Goal: Task Accomplishment & Management: Use online tool/utility

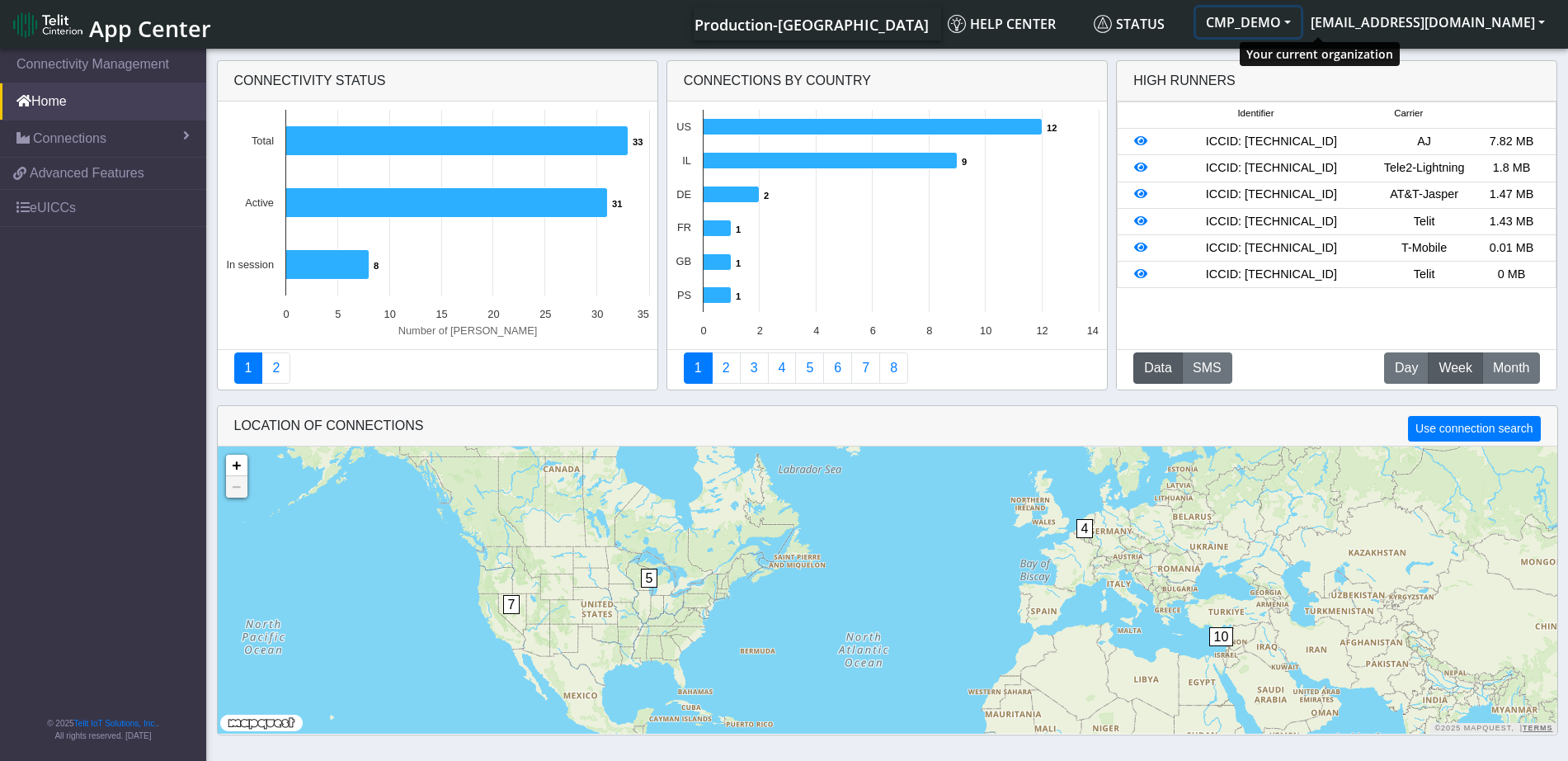
click at [1301, 22] on button "CMP_DEMO" at bounding box center [1248, 22] width 105 height 30
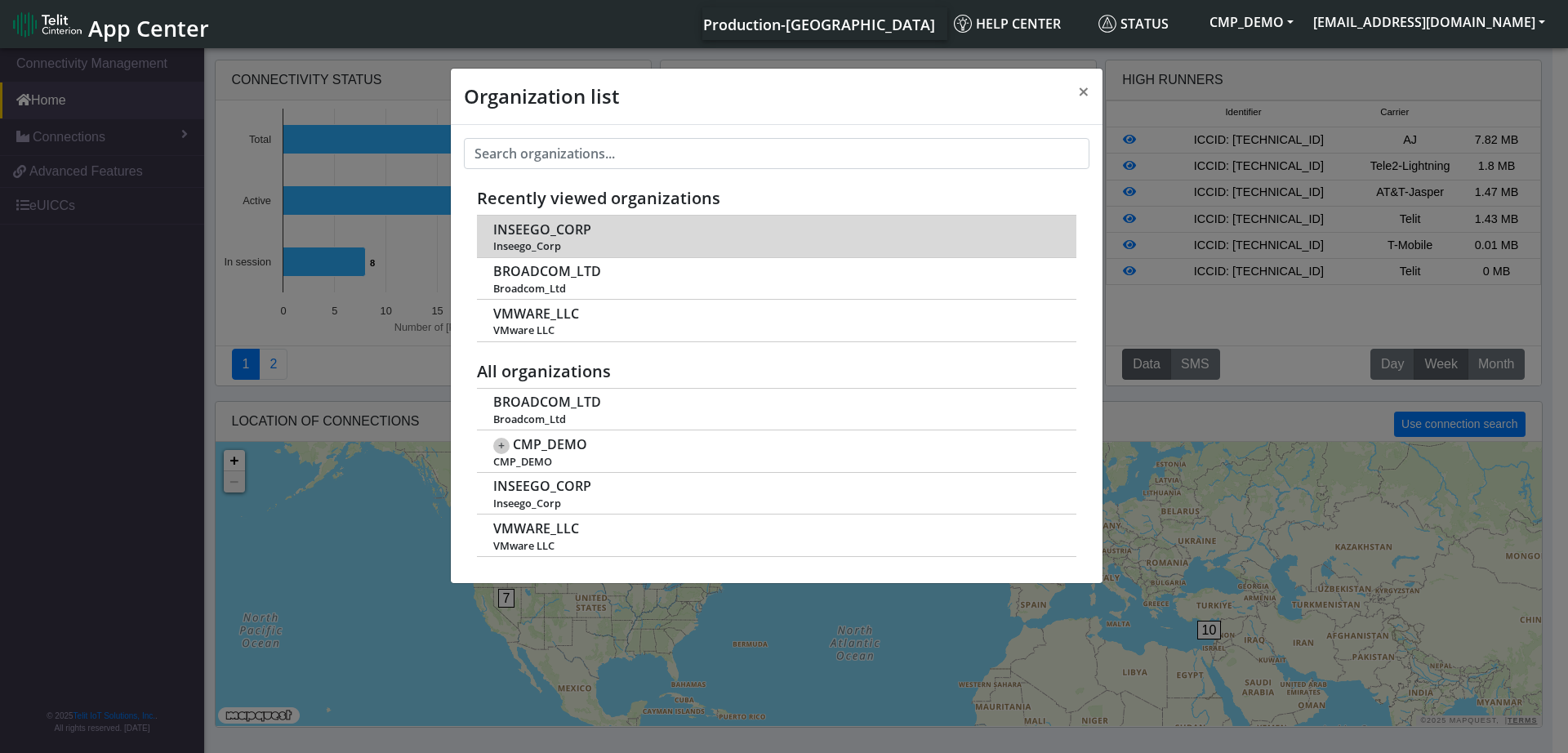
click at [558, 230] on span "INSEEGO_CORP" at bounding box center [542, 230] width 98 height 16
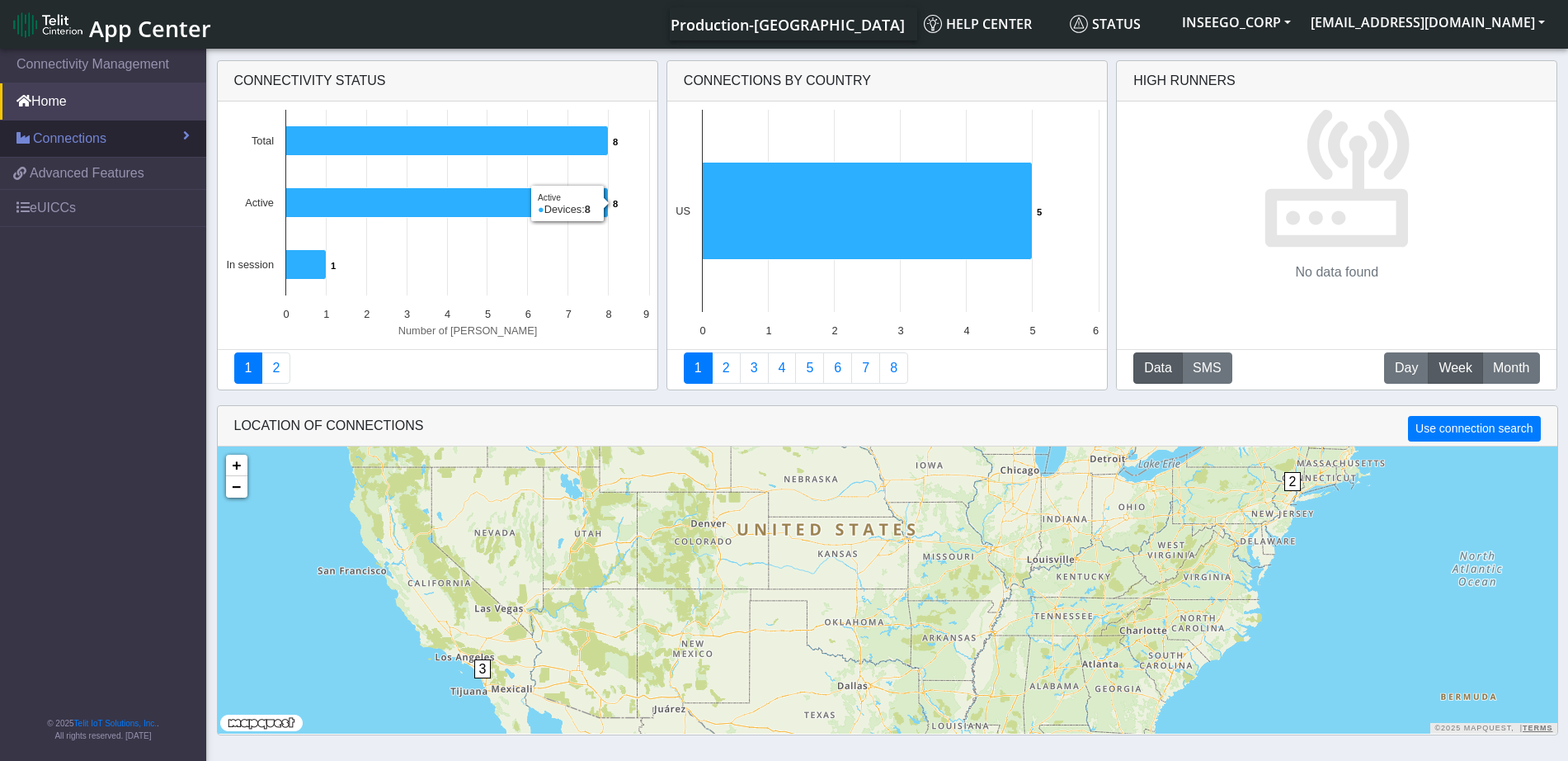
click at [73, 134] on span "Connections" at bounding box center [70, 138] width 73 height 19
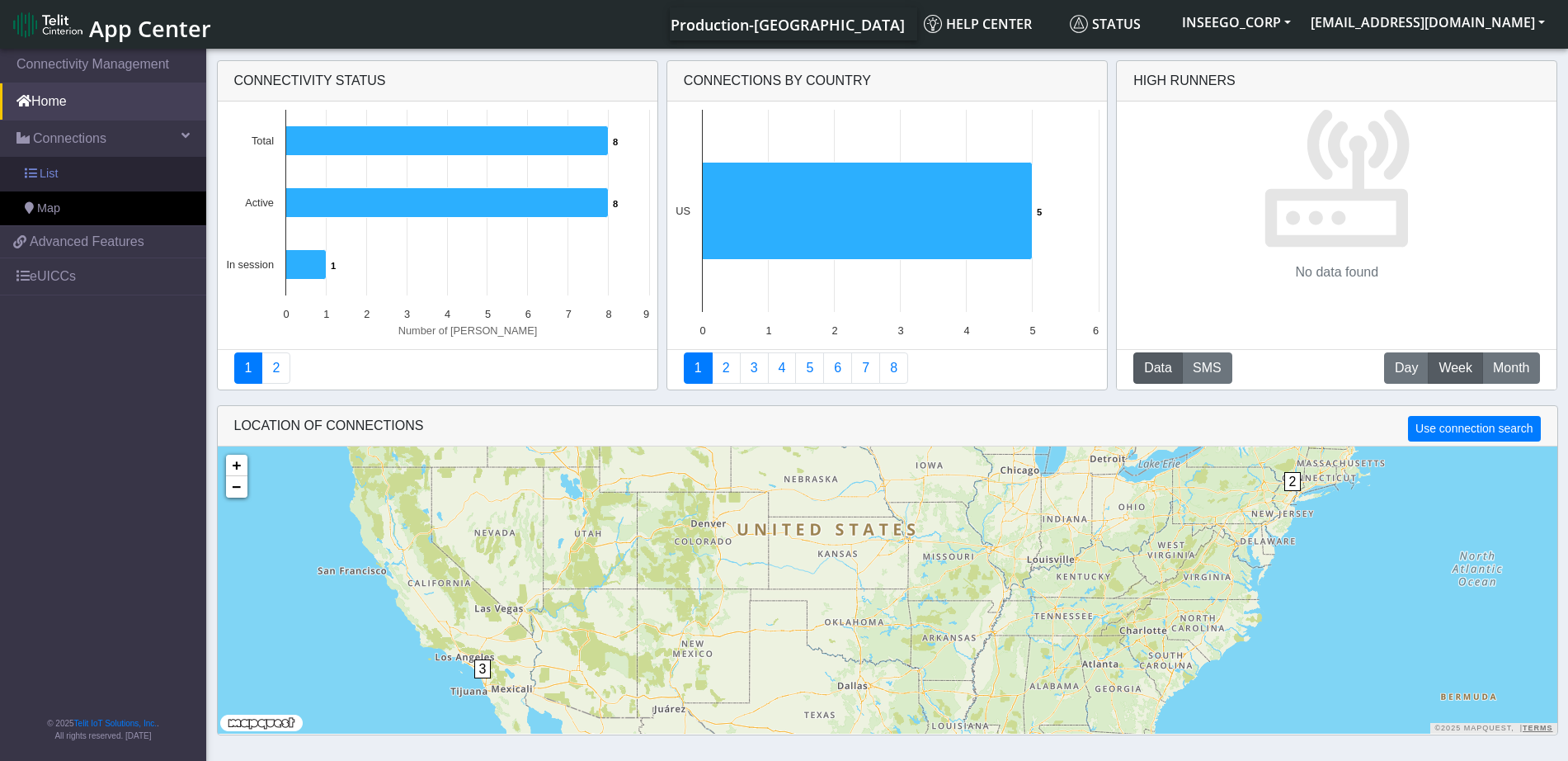
click at [85, 167] on link "List" at bounding box center [103, 174] width 206 height 34
